Goal: Transaction & Acquisition: Subscribe to service/newsletter

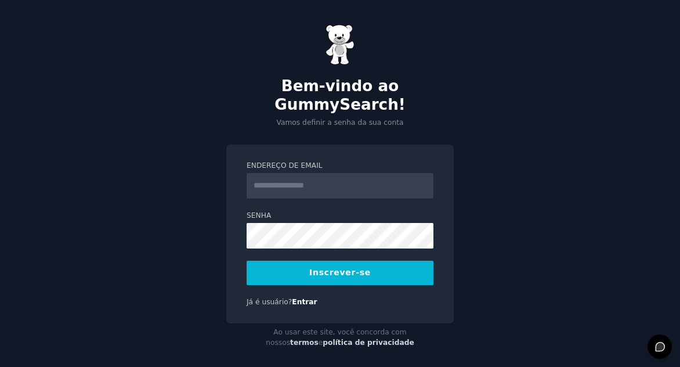
click at [288, 173] on input "Endereço de email" at bounding box center [339, 186] width 187 height 26
type input "**********"
click at [343, 267] on font "Inscrever-se" at bounding box center [339, 271] width 61 height 9
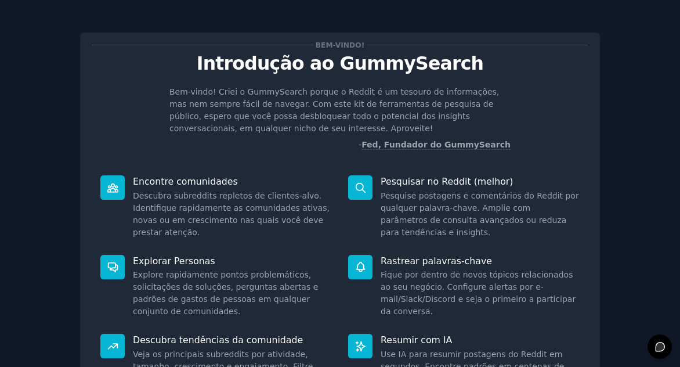
click at [658, 106] on div "Bem-vindo! Introdução ao GummySearch Bem-vindo! Criei o GummySearch porque o Re…" at bounding box center [339, 251] width 647 height 470
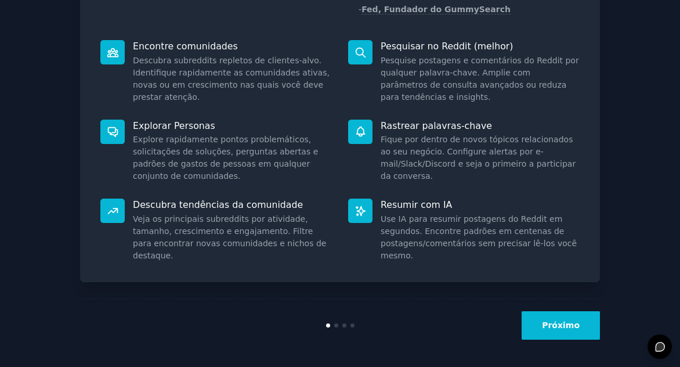
scroll to position [136, 0]
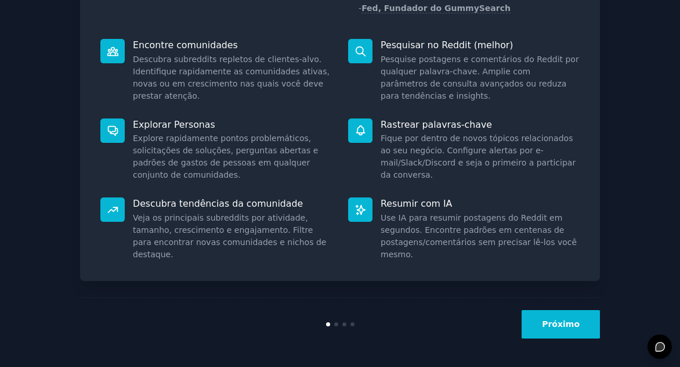
drag, startPoint x: 535, startPoint y: 319, endPoint x: 528, endPoint y: 317, distance: 7.3
click at [528, 317] on button "Próximo" at bounding box center [560, 324] width 78 height 28
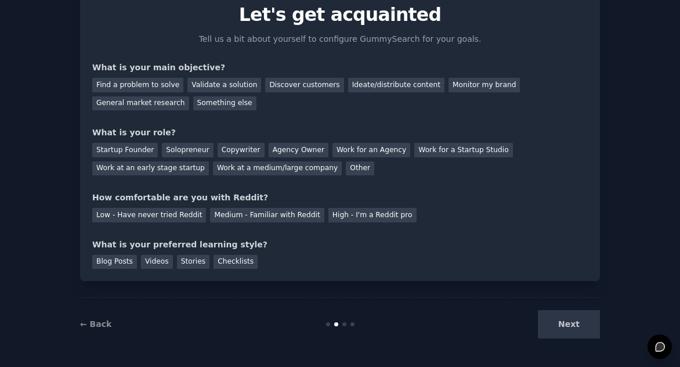
scroll to position [61, 0]
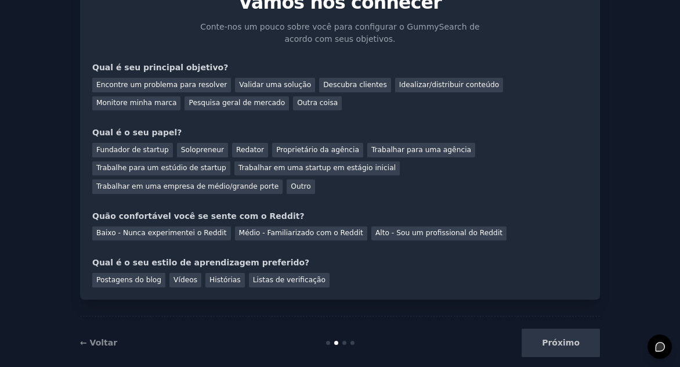
click at [571, 331] on div "Próximo" at bounding box center [512, 342] width 173 height 28
click at [188, 100] on font "Pesquisa geral de mercado" at bounding box center [236, 103] width 96 height 8
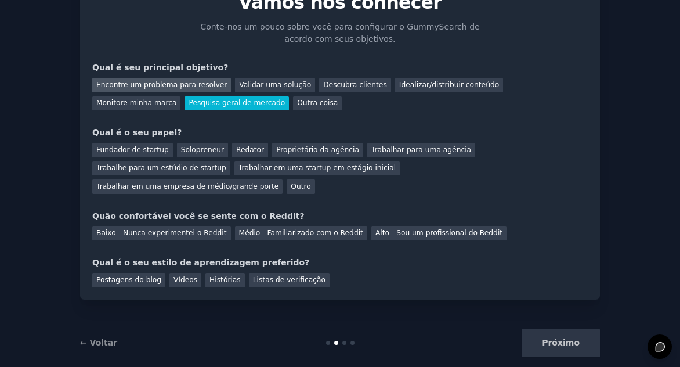
click at [151, 81] on font "Encontre um problema para resolver" at bounding box center [161, 85] width 130 height 8
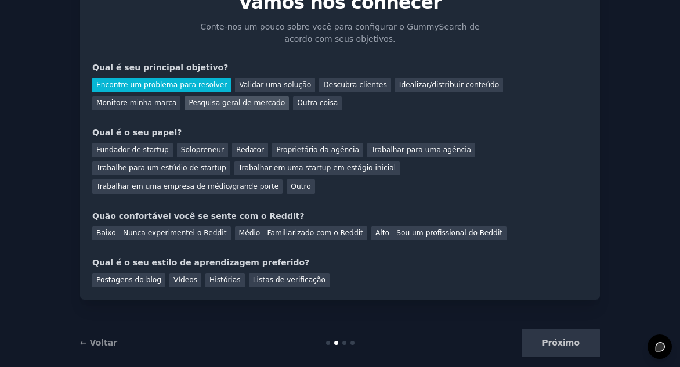
click at [184, 97] on div "Pesquisa geral de mercado" at bounding box center [236, 103] width 104 height 14
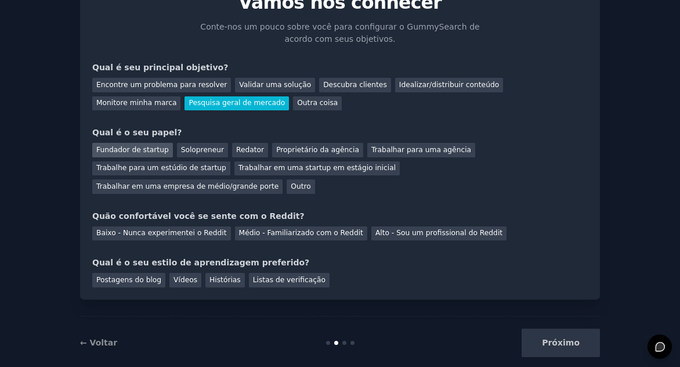
click at [151, 148] on font "Fundador de startup" at bounding box center [132, 150] width 72 height 8
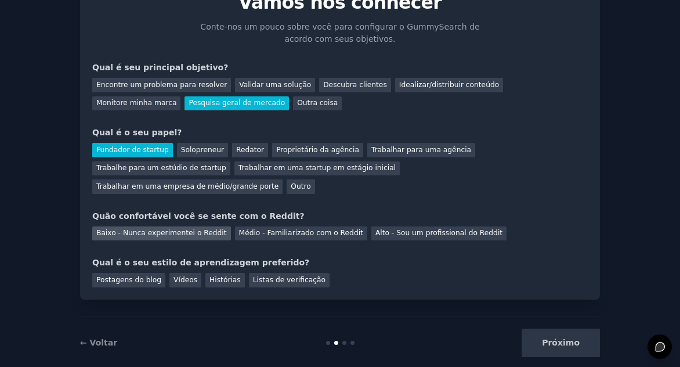
click at [178, 229] on font "Baixo - Nunca experimentei o Reddit" at bounding box center [161, 233] width 130 height 8
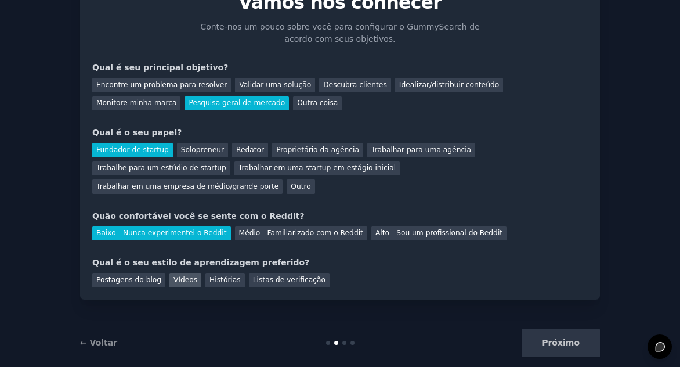
click at [173, 275] on font "Vídeos" at bounding box center [185, 279] width 24 height 8
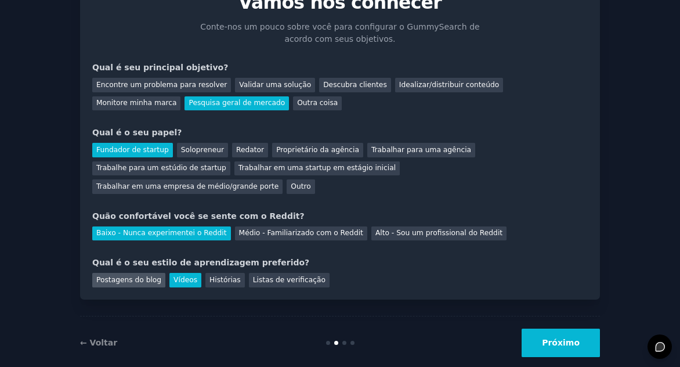
click at [133, 275] on font "Postagens do blog" at bounding box center [128, 279] width 65 height 8
click at [209, 275] on font "Histórias" at bounding box center [224, 279] width 31 height 8
click at [536, 328] on button "Próximo" at bounding box center [560, 342] width 78 height 28
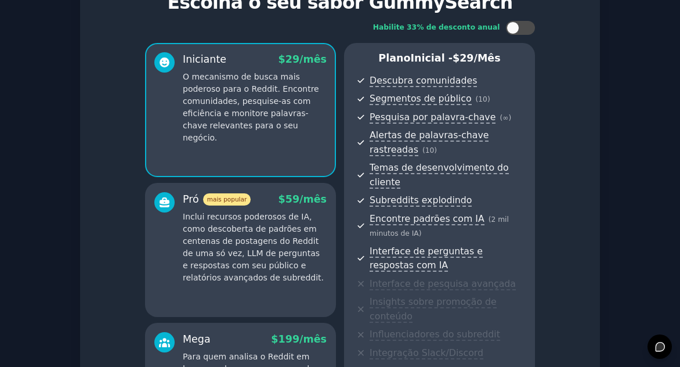
click at [634, 302] on div "Configure sua conta Escolha o seu sabor GummySearch Habilite 33% de desconto an…" at bounding box center [339, 252] width 647 height 595
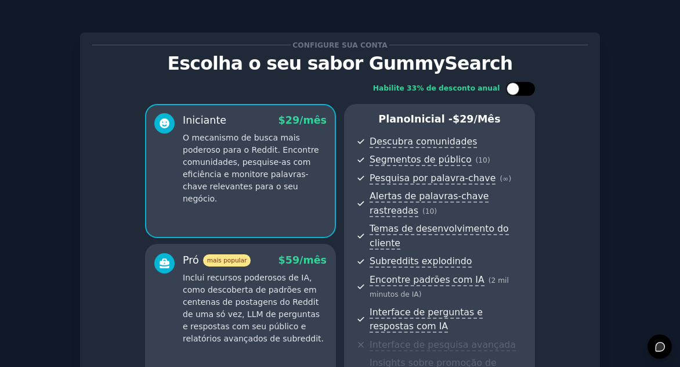
click at [518, 87] on div at bounding box center [520, 89] width 29 height 14
click at [600, 155] on div "Configure sua conta Escolha o seu sabor GummySearch Habilite 33% de desconto an…" at bounding box center [339, 313] width 647 height 595
click at [507, 91] on div at bounding box center [520, 89] width 29 height 14
checkbox input "false"
click at [581, 176] on div "Habilite 33% de desconto anual Iniciante $ 29 /mês O mecanismo de busca mais po…" at bounding box center [339, 300] width 495 height 452
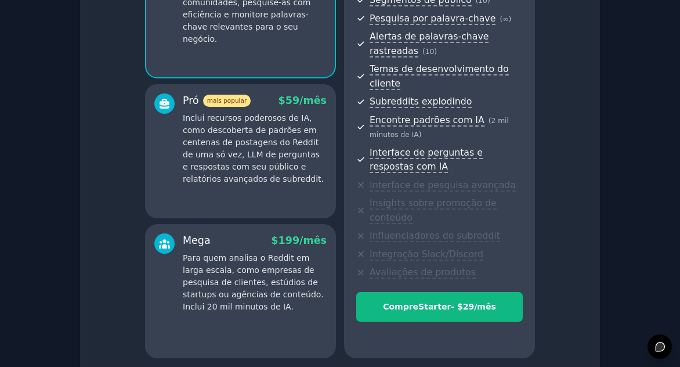
scroll to position [246, 0]
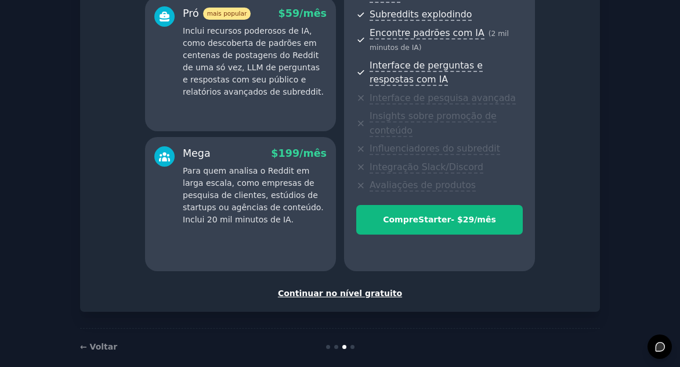
click at [353, 288] on font "Continuar no nível gratuito" at bounding box center [340, 292] width 124 height 9
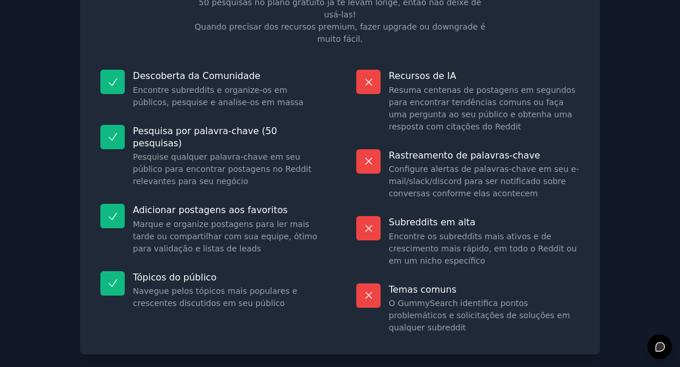
scroll to position [134, 0]
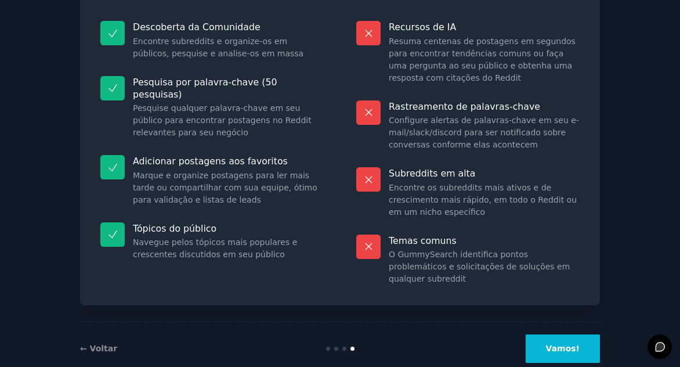
click at [559, 343] on font "Vamos!" at bounding box center [563, 347] width 34 height 9
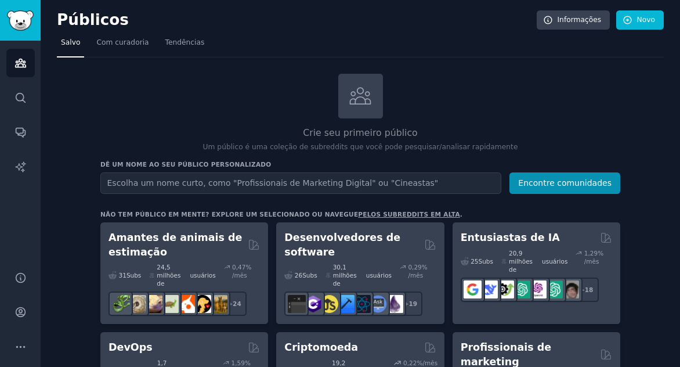
click at [596, 101] on div "Crie seu primeiro público Um público é uma coleção de subreddits que você pode …" at bounding box center [360, 113] width 520 height 79
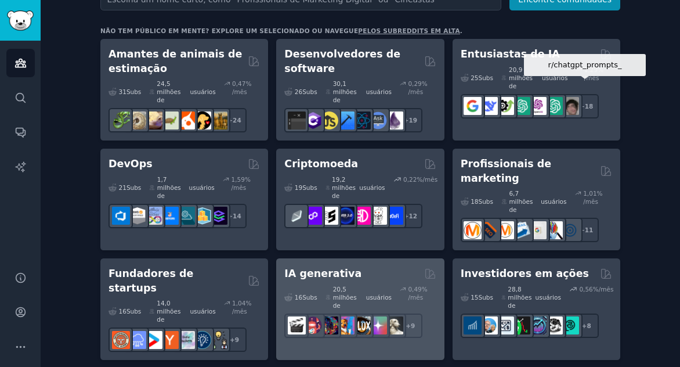
scroll to position [186, 0]
